Goal: Information Seeking & Learning: Learn about a topic

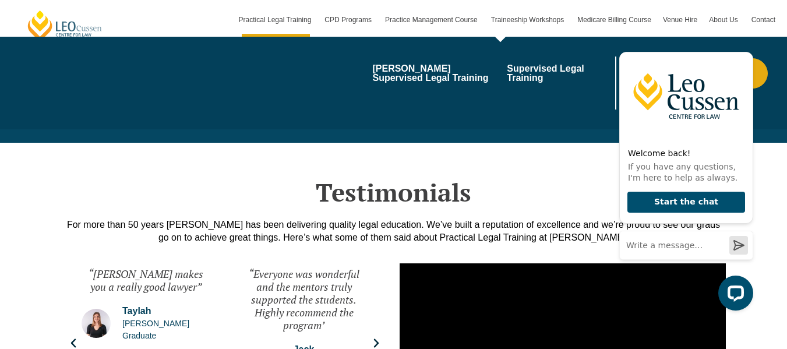
scroll to position [2902, 0]
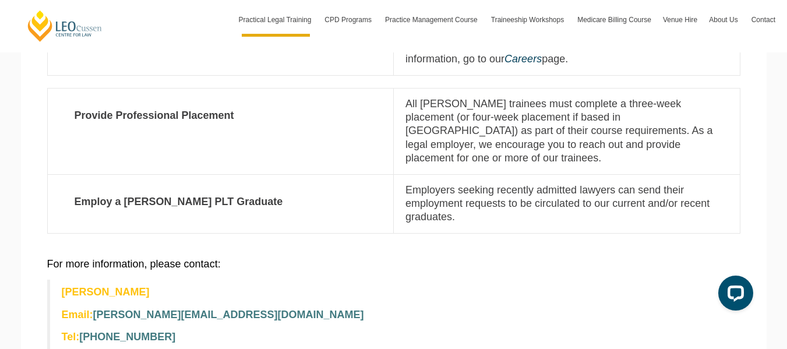
scroll to position [451, 0]
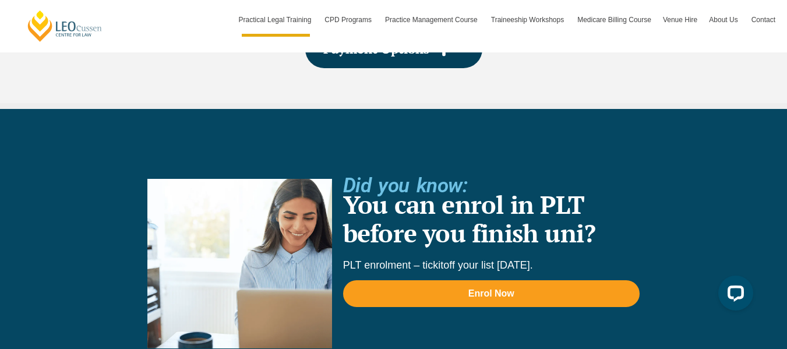
scroll to position [2449, 0]
